Goal: Task Accomplishment & Management: Use online tool/utility

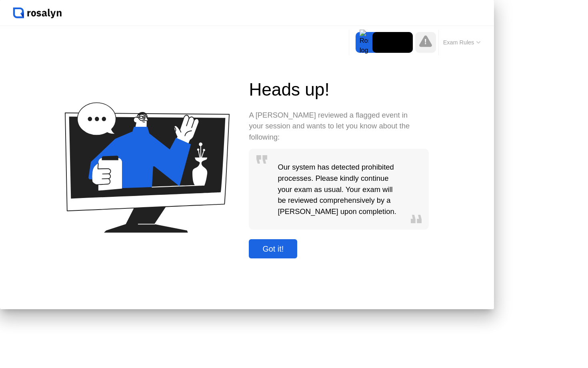
click at [569, 0] on div at bounding box center [294, 0] width 588 height 0
click at [291, 253] on div "Got it!" at bounding box center [273, 248] width 44 height 9
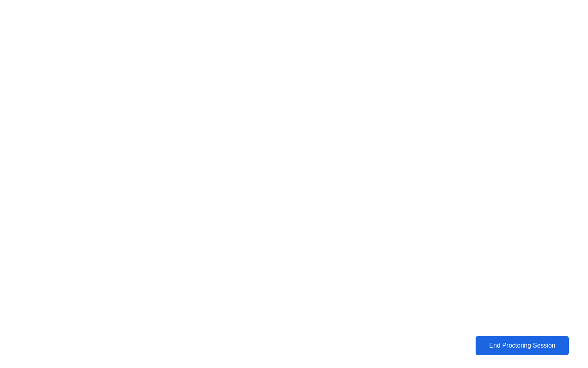
click at [483, 345] on div "End Proctoring Session" at bounding box center [521, 345] width 89 height 7
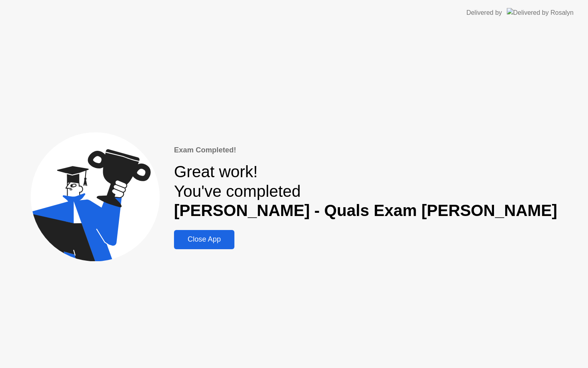
click at [232, 239] on div "Close App" at bounding box center [204, 239] width 56 height 8
